Goal: Information Seeking & Learning: Check status

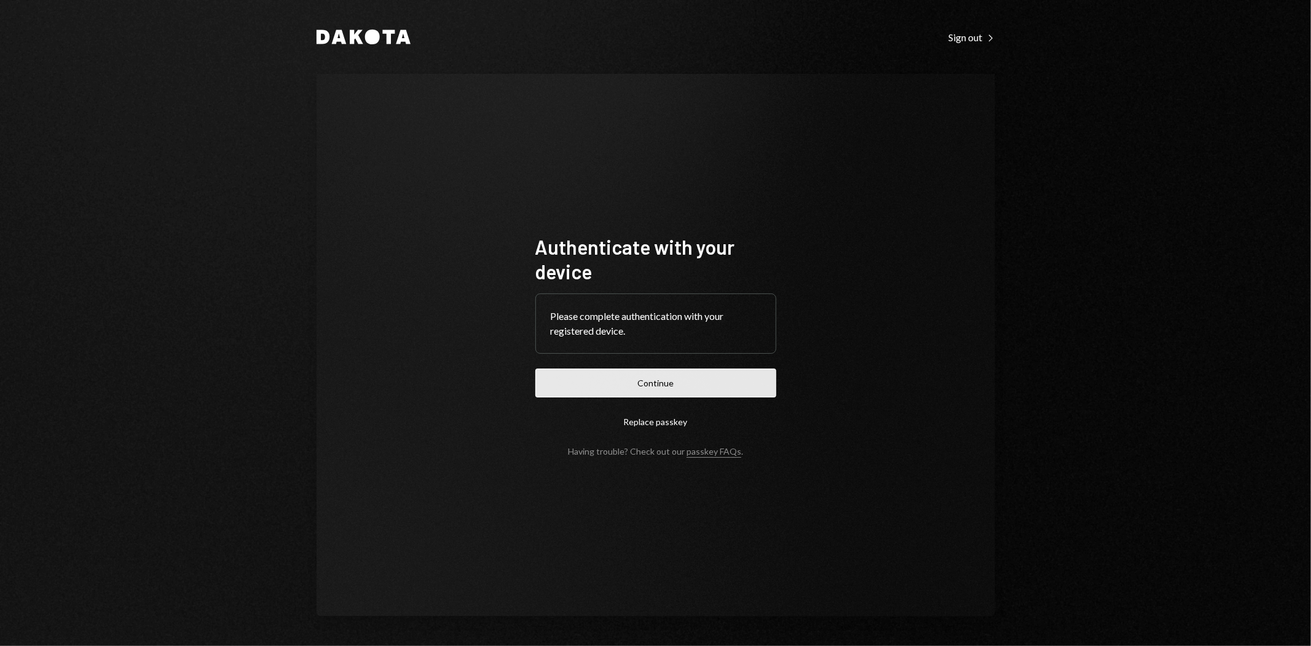
click at [701, 386] on button "Continue" at bounding box center [656, 382] width 241 height 29
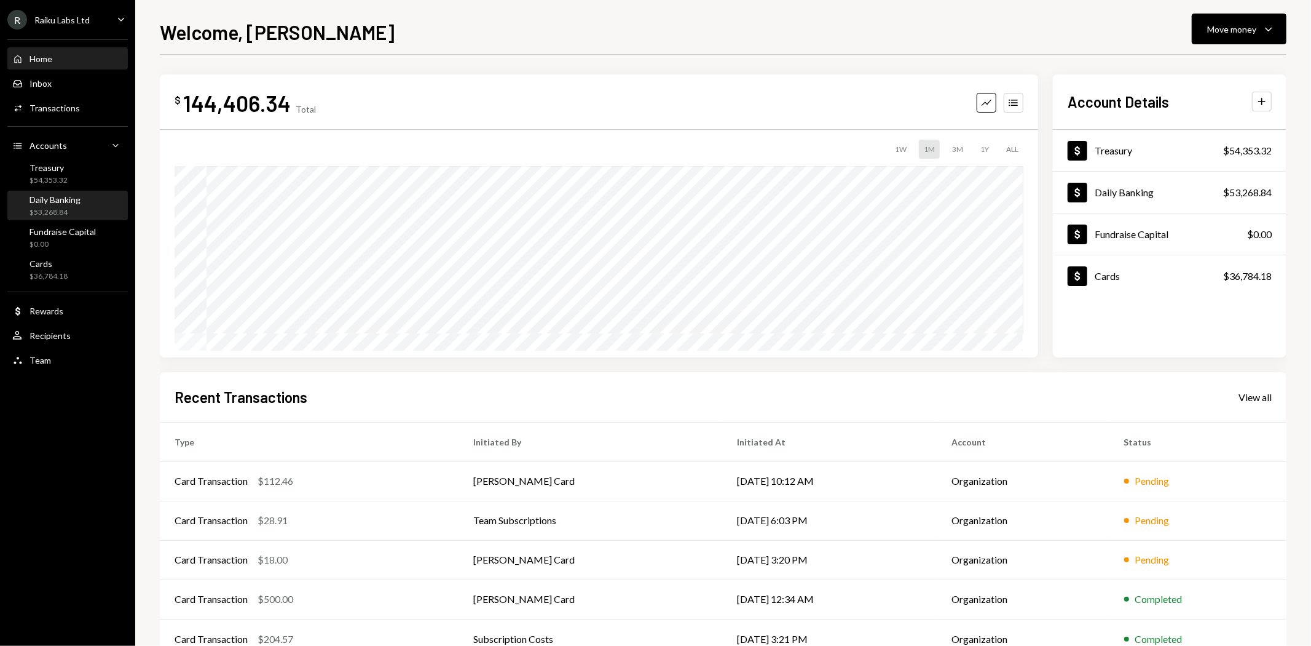
click at [65, 208] on div "$53,268.84" at bounding box center [55, 212] width 51 height 10
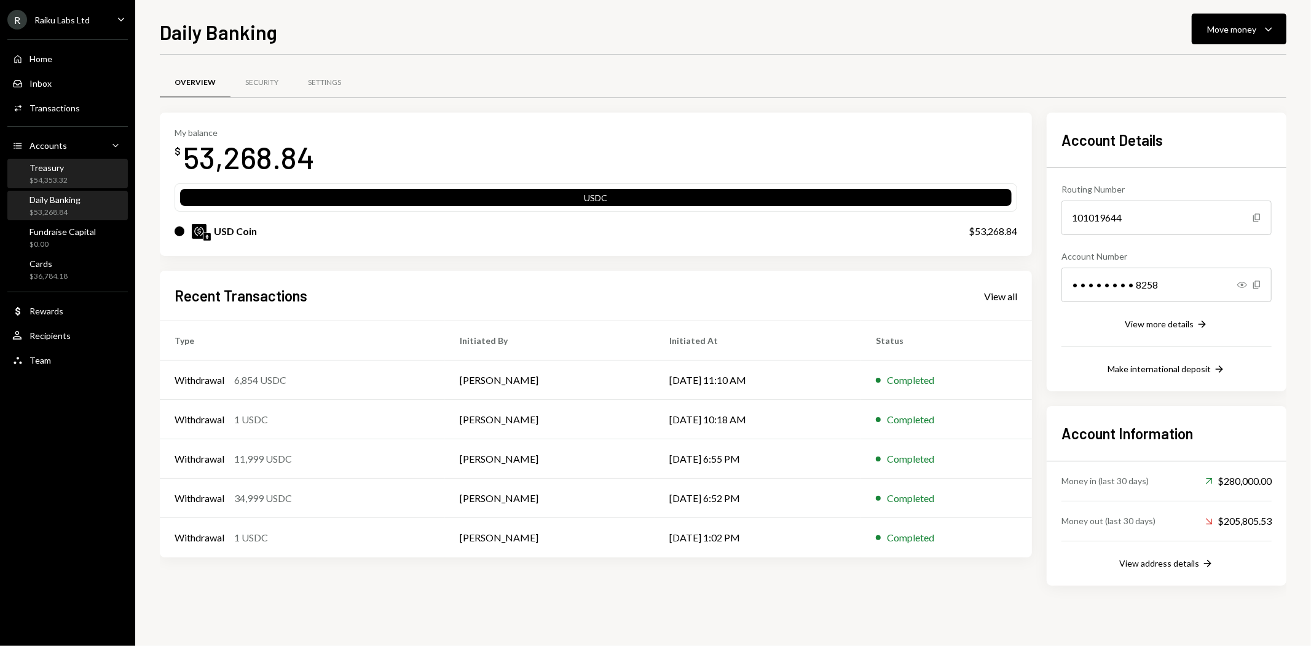
click at [63, 175] on div "$54,353.32" at bounding box center [49, 180] width 38 height 10
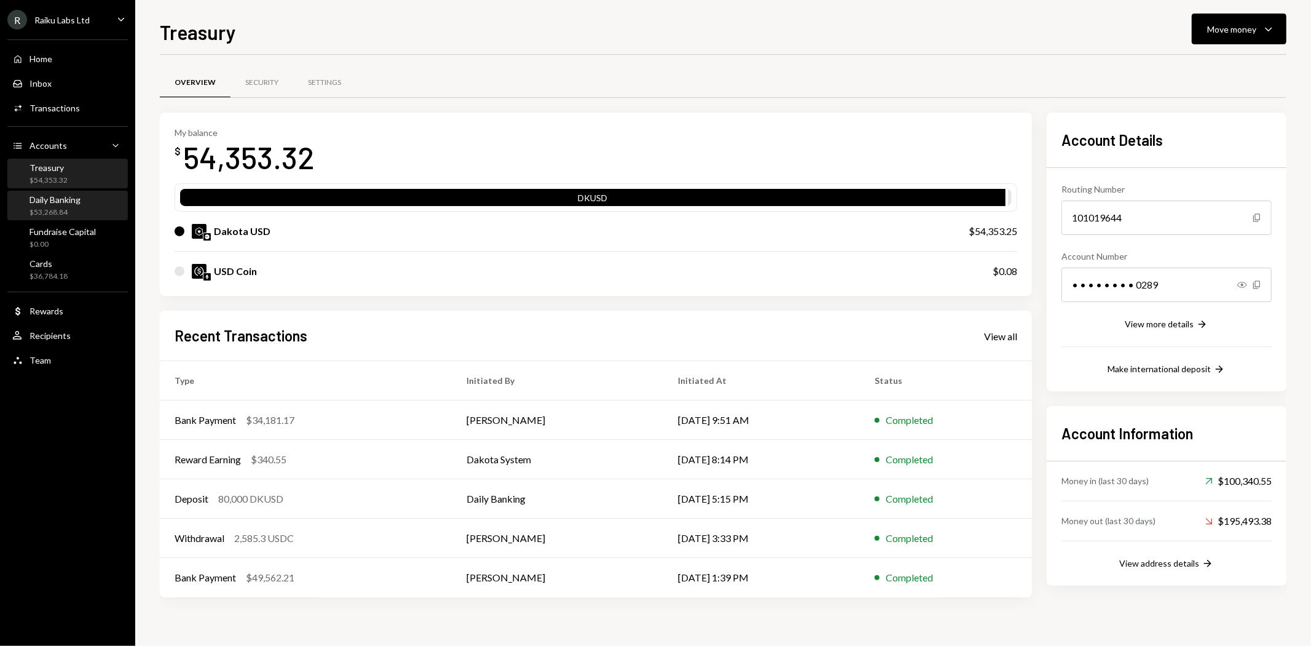
click at [60, 201] on div "Daily Banking" at bounding box center [55, 199] width 51 height 10
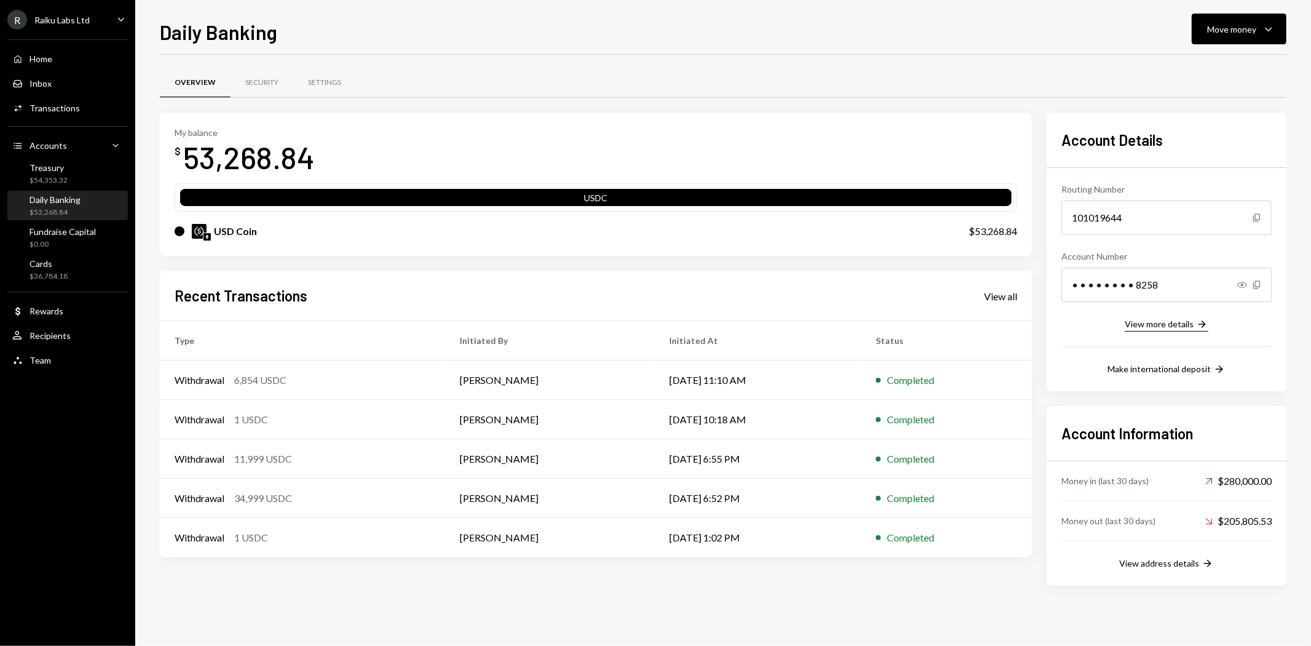
click at [1148, 330] on button "View more details Right Arrow" at bounding box center [1167, 325] width 84 height 14
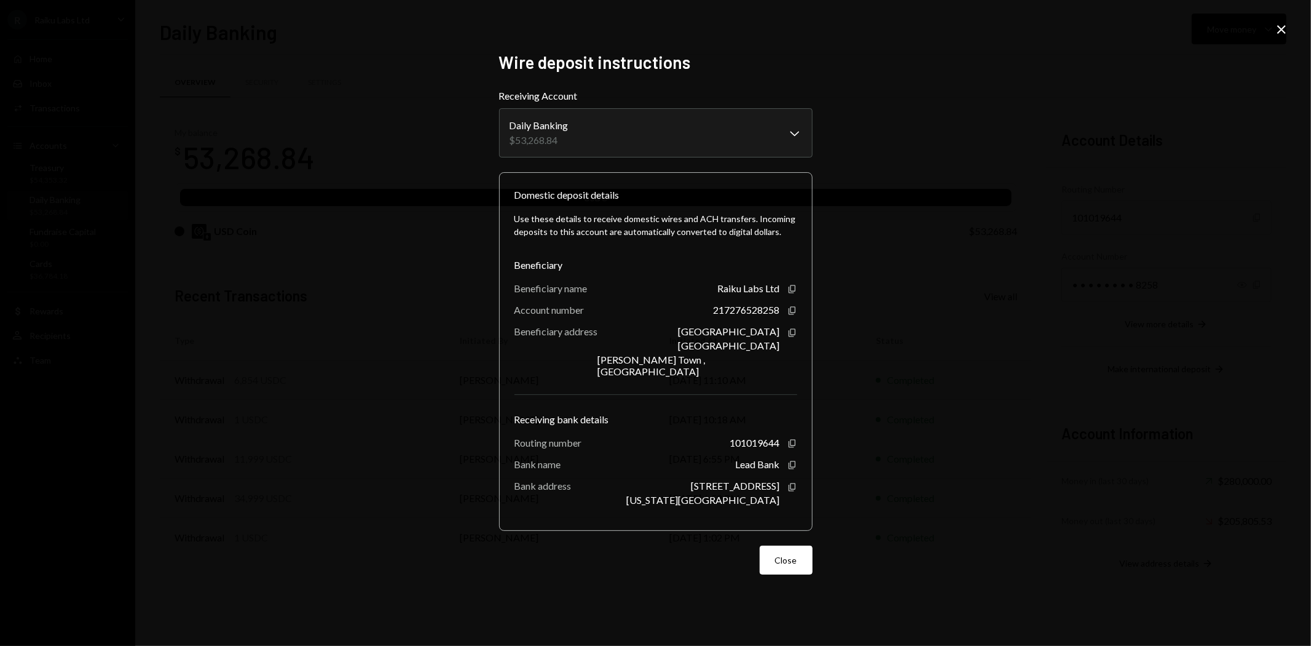
click at [1286, 29] on icon "Close" at bounding box center [1282, 29] width 15 height 15
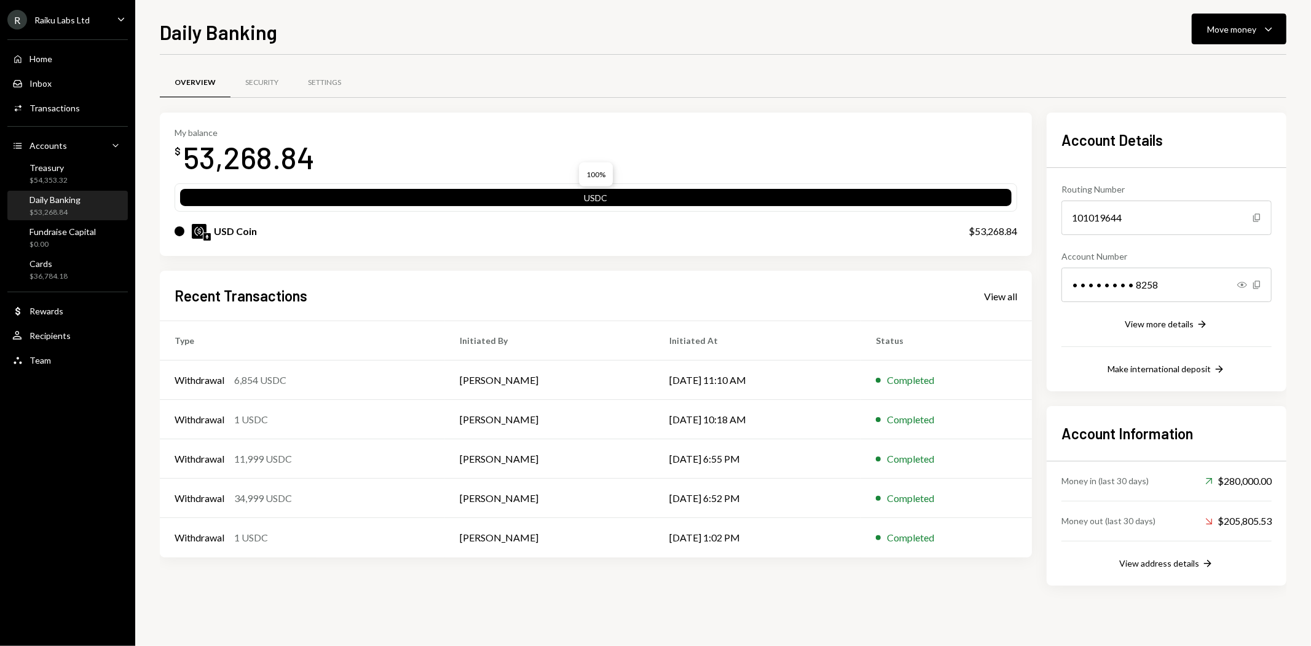
click at [377, 200] on div "USDC" at bounding box center [596, 199] width 832 height 17
click at [1174, 567] on div "View address details" at bounding box center [1160, 563] width 80 height 10
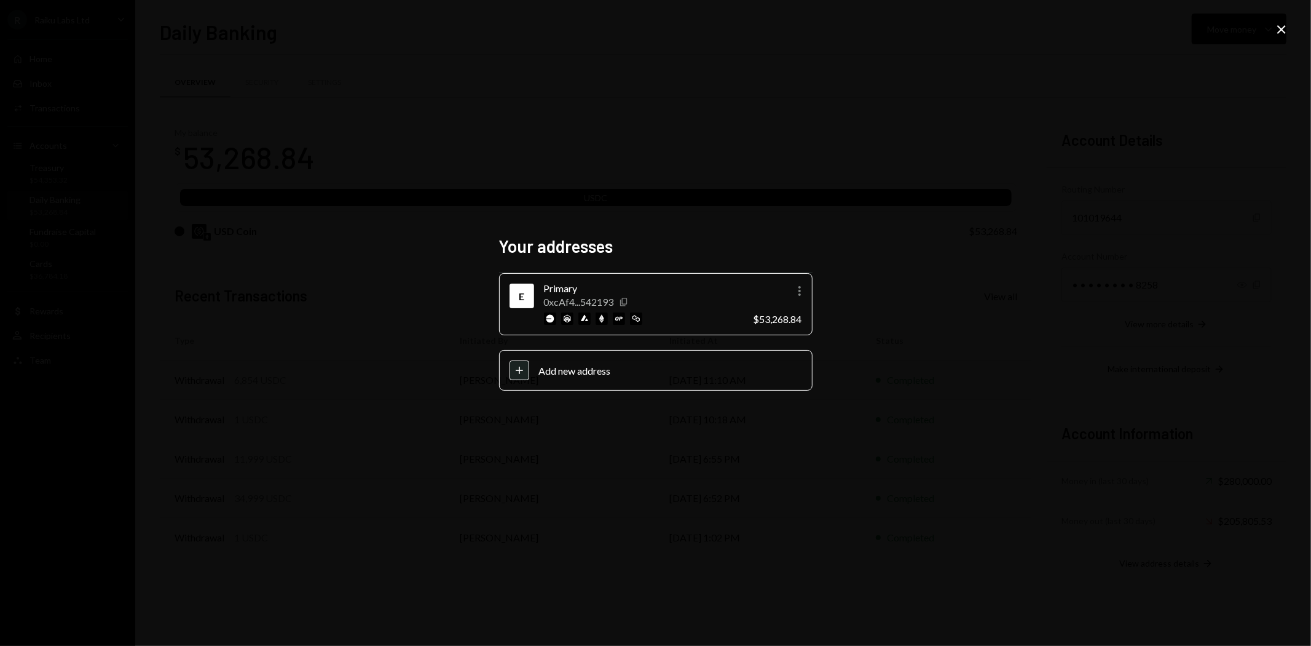
click at [626, 302] on icon "Copy" at bounding box center [624, 302] width 10 height 10
click at [1285, 34] on icon "Close" at bounding box center [1282, 29] width 15 height 15
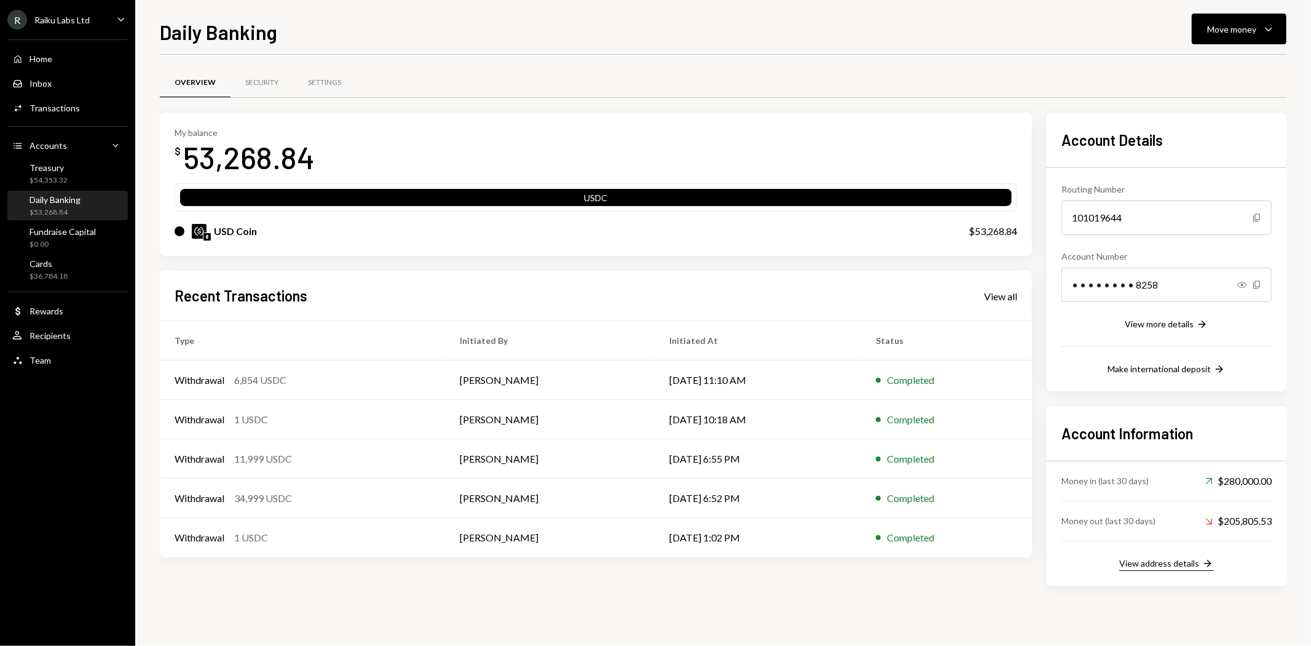
click at [1157, 563] on div "View address details" at bounding box center [1160, 563] width 80 height 10
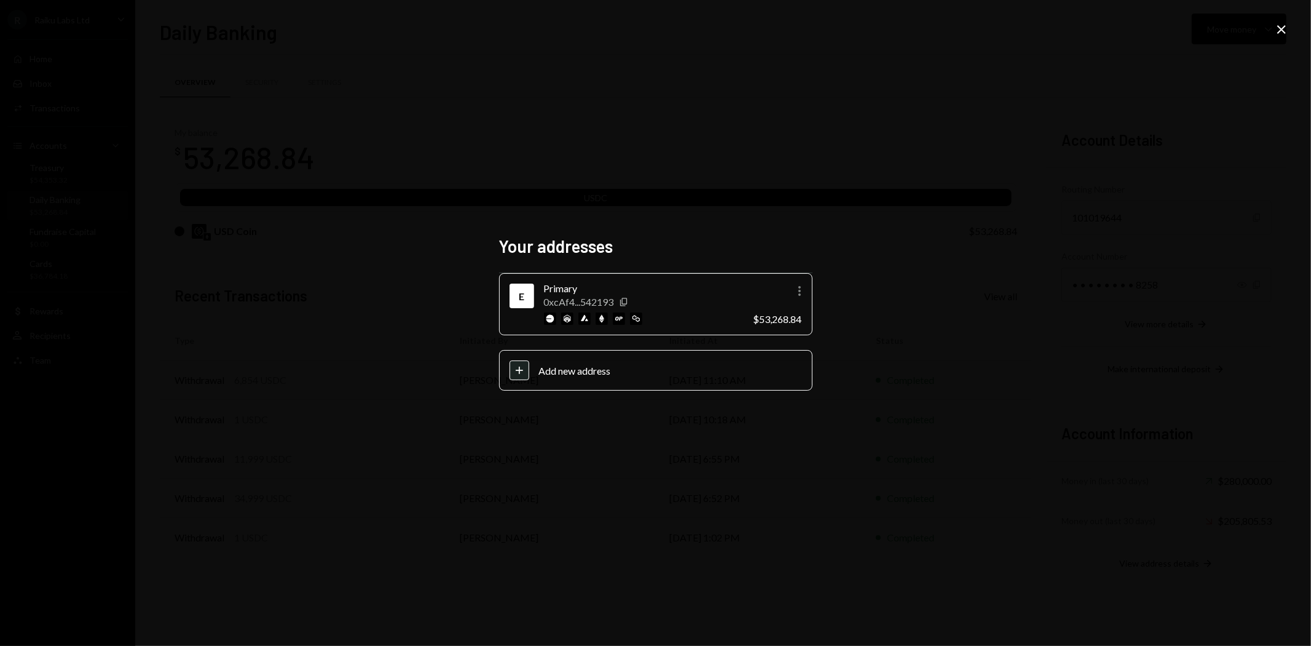
click at [1291, 27] on div "Your addresses E Primary 0xcAf4...542193 Copy More $53,268.84 Plus Add new addr…" at bounding box center [655, 323] width 1311 height 646
click at [1286, 29] on icon "Close" at bounding box center [1282, 29] width 15 height 15
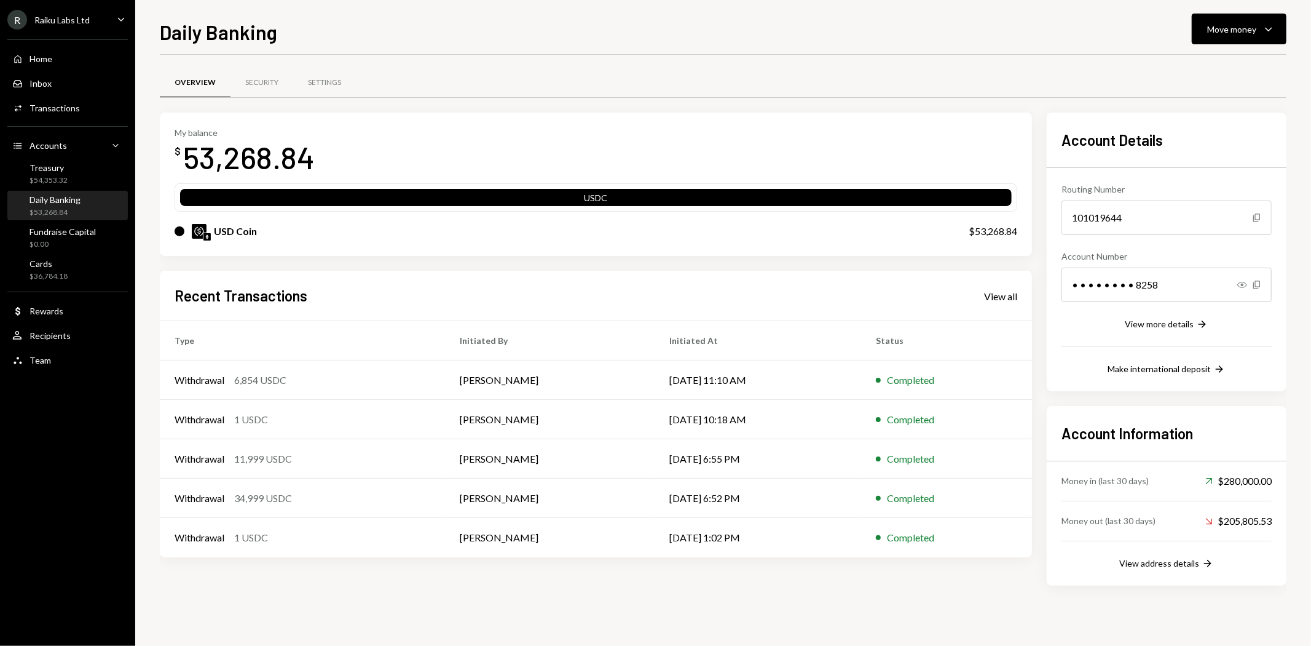
click at [105, 21] on div "R Raiku Labs Ltd Caret Down" at bounding box center [67, 20] width 135 height 20
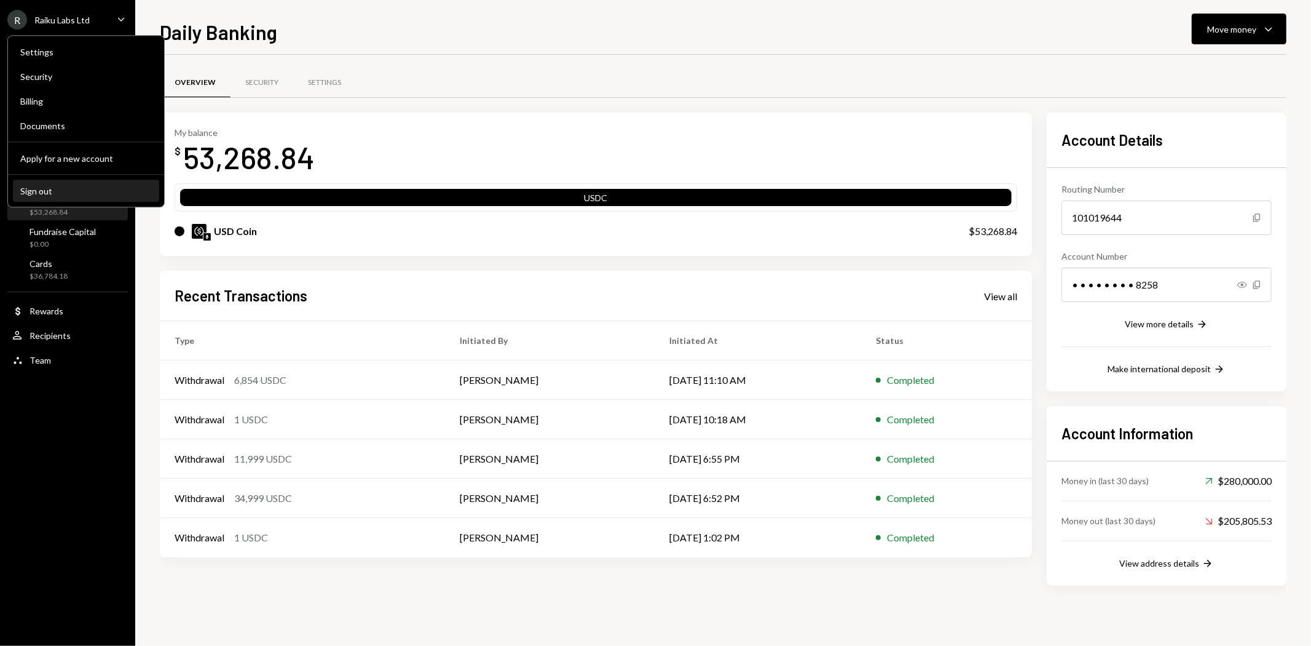
click at [54, 186] on div "Sign out" at bounding box center [86, 191] width 132 height 10
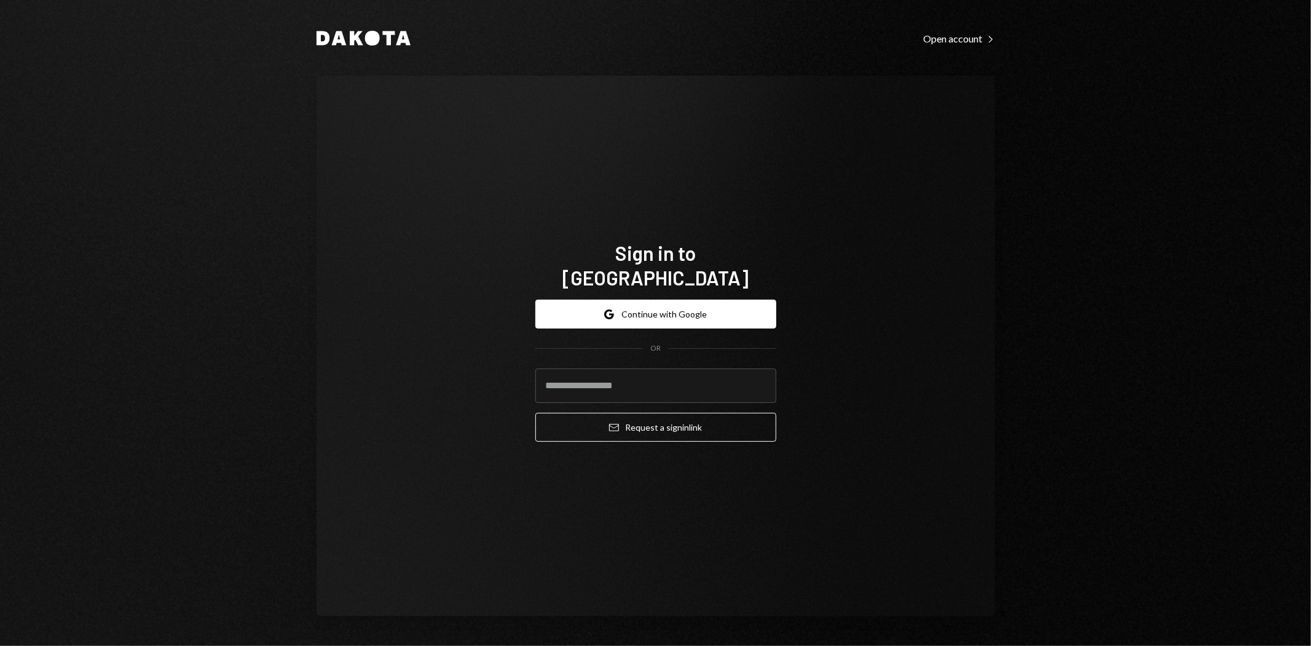
type input "**********"
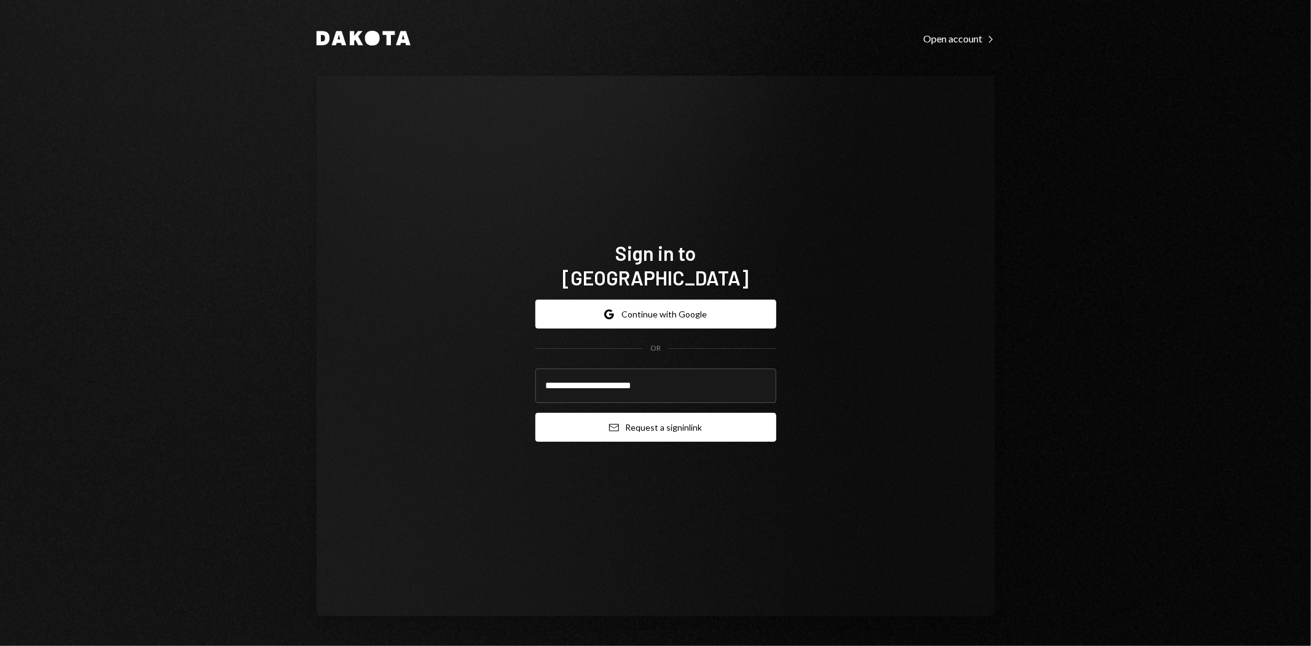
click at [666, 420] on button "Email Request a sign in link" at bounding box center [656, 427] width 241 height 29
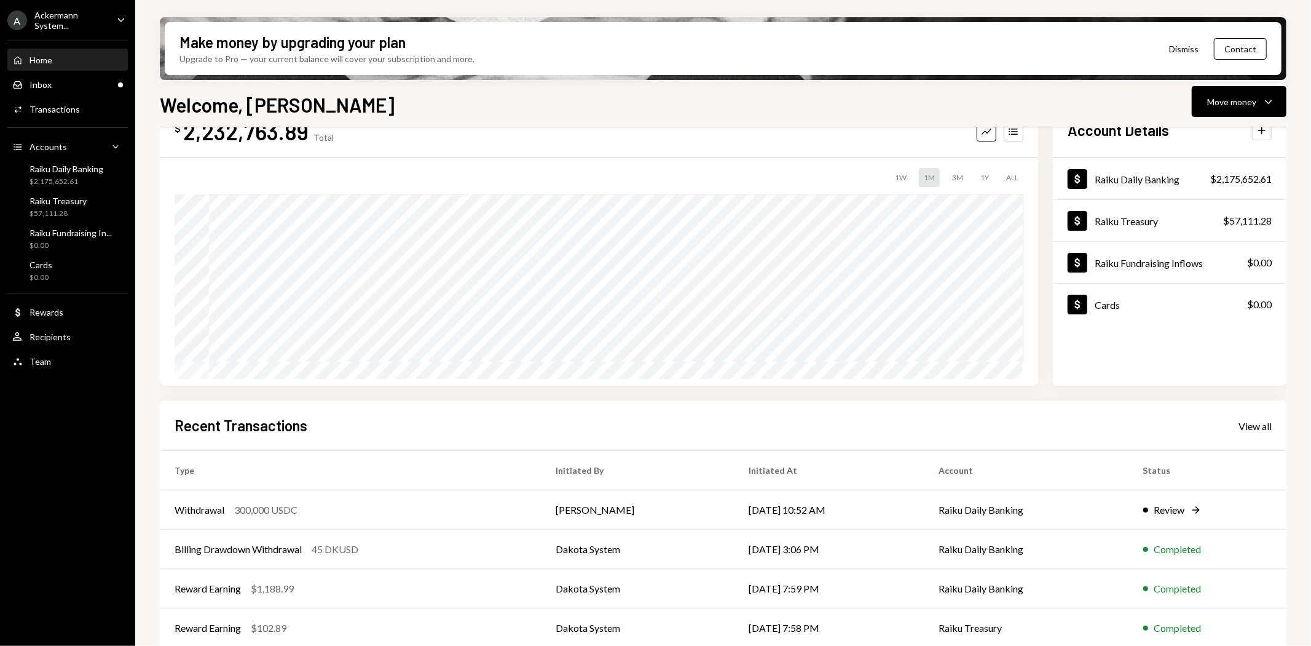
scroll to position [95, 0]
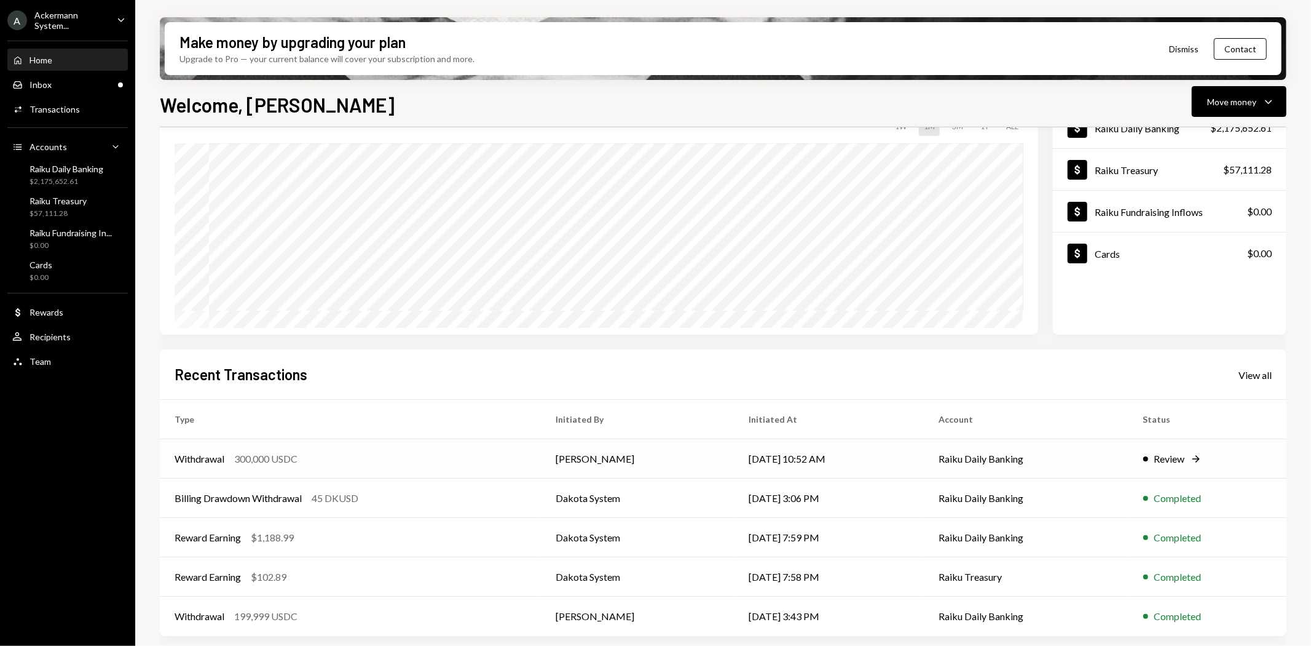
click at [1129, 462] on td "Review Right Arrow" at bounding box center [1208, 458] width 158 height 39
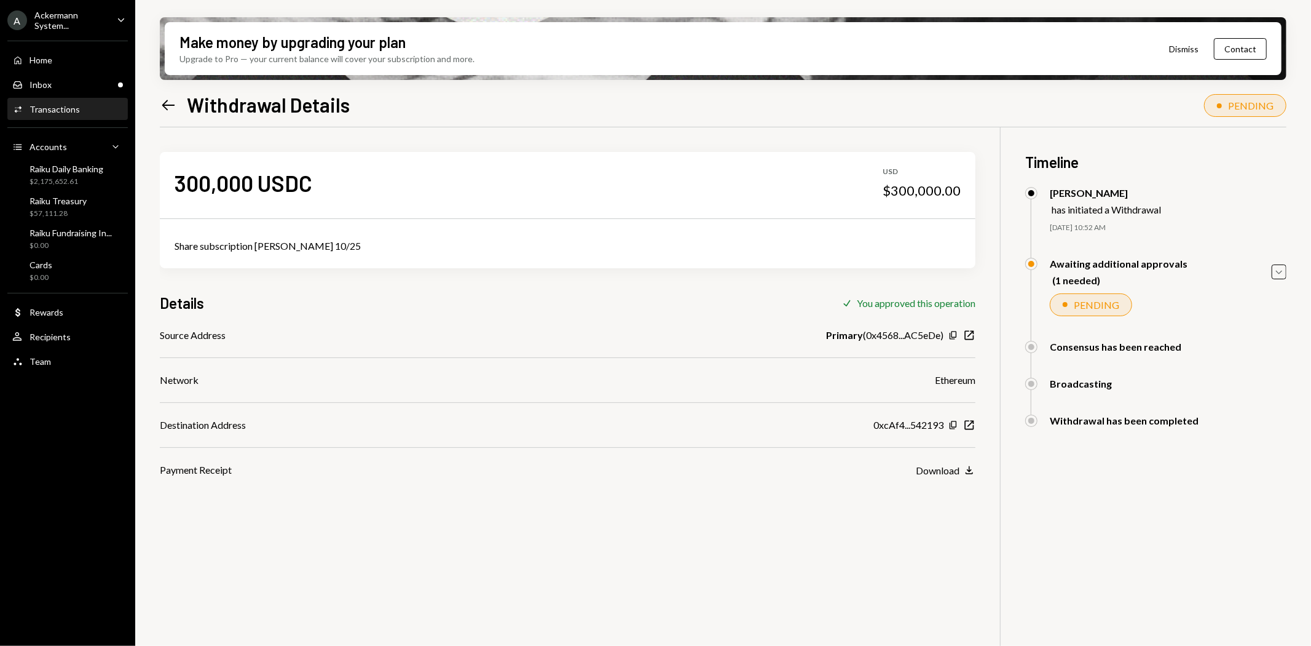
click at [174, 106] on icon "Left Arrow" at bounding box center [168, 105] width 17 height 17
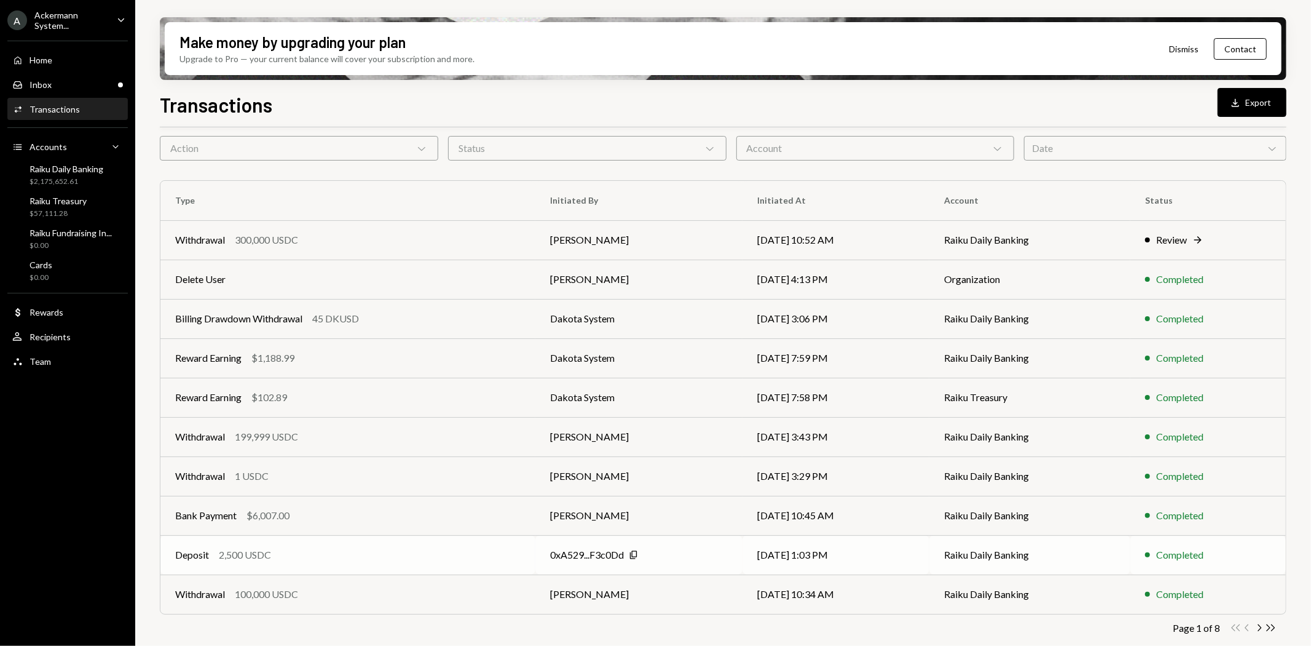
scroll to position [54, 0]
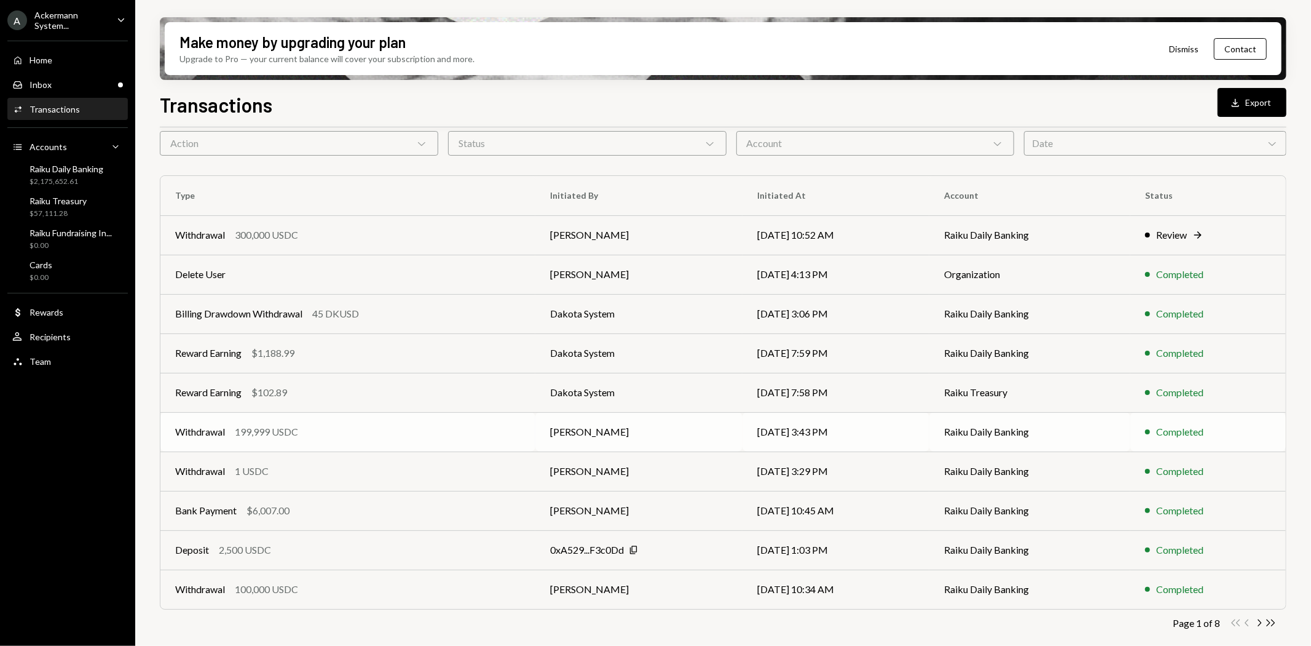
click at [942, 437] on td "Raiku Daily Banking" at bounding box center [1030, 431] width 201 height 39
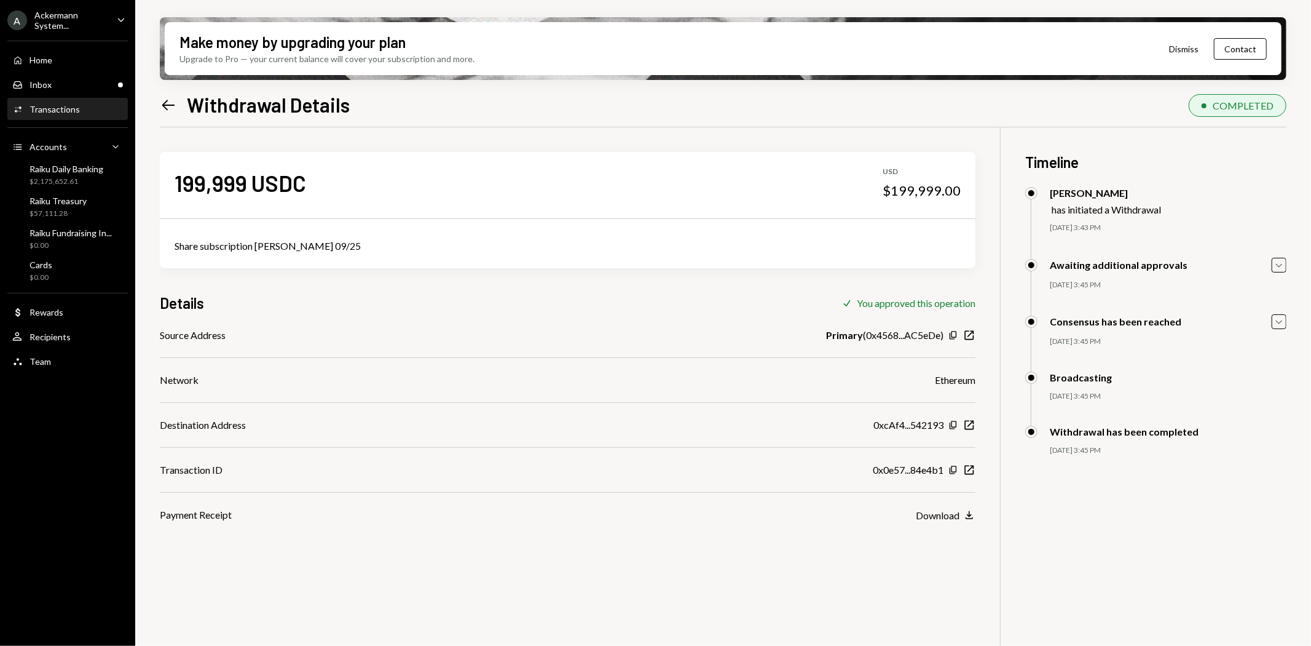
click at [166, 98] on icon "Left Arrow" at bounding box center [168, 105] width 17 height 17
